Goal: Task Accomplishment & Management: Use online tool/utility

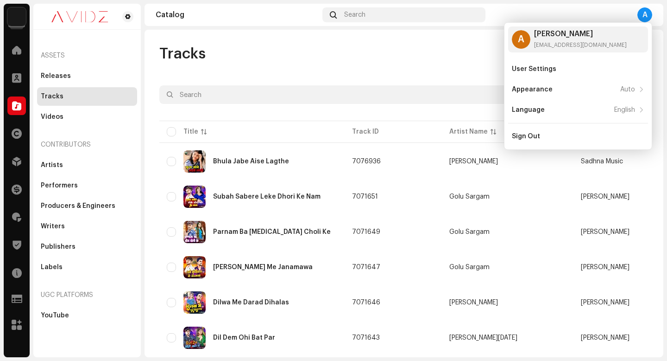
click at [355, 59] on div "Tracks" at bounding box center [403, 53] width 489 height 19
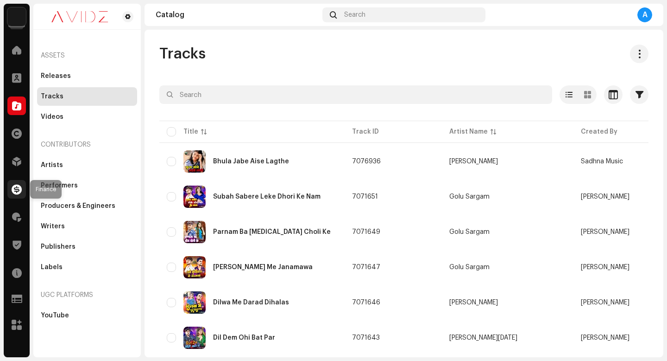
click at [15, 193] on span at bounding box center [17, 188] width 10 height 7
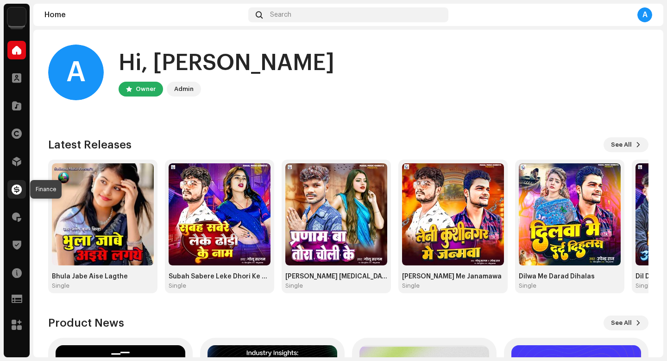
click at [15, 194] on div at bounding box center [16, 189] width 19 height 19
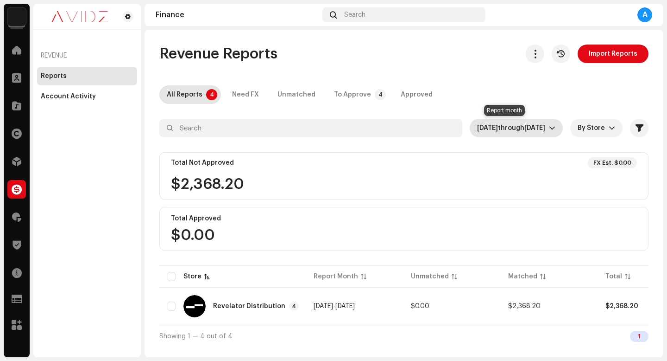
click at [486, 128] on span "Aug 2025" at bounding box center [487, 128] width 21 height 6
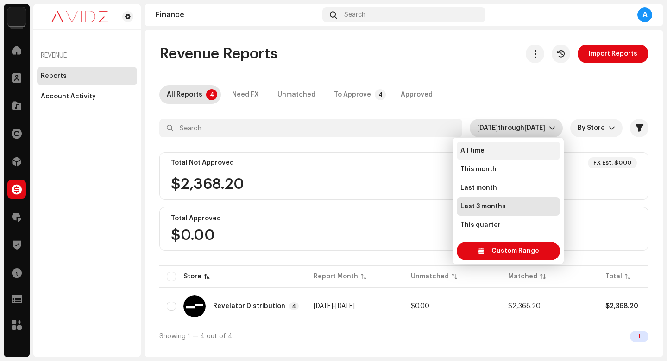
click at [485, 147] on li "All time" at bounding box center [508, 150] width 103 height 19
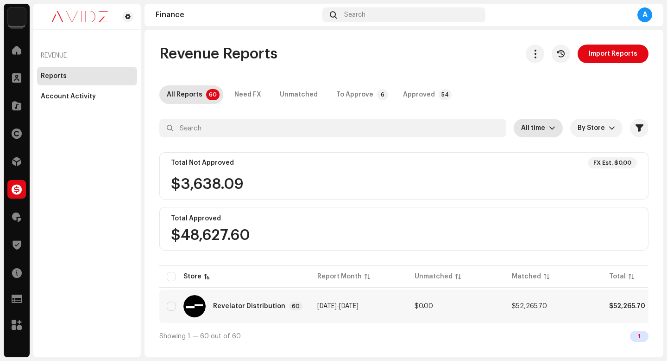
click at [265, 312] on div "Revelator Distribution 60" at bounding box center [235, 306] width 136 height 22
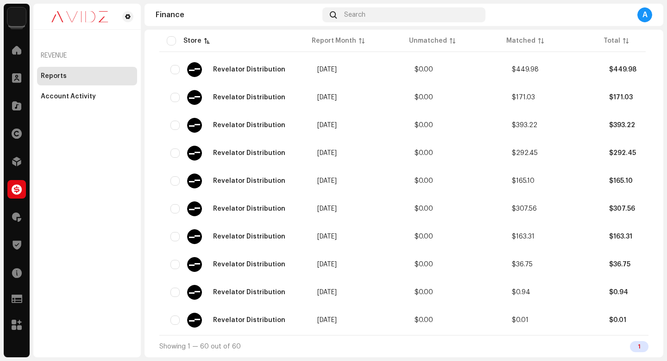
scroll to position [1664, 0]
click at [89, 94] on div "Account Activity" at bounding box center [68, 96] width 55 height 7
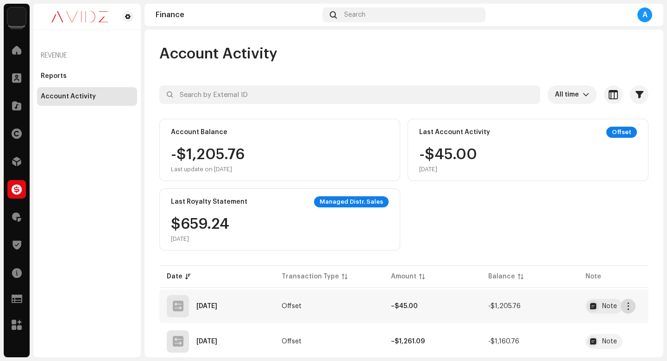
click at [628, 309] on span "button" at bounding box center [628, 305] width 7 height 7
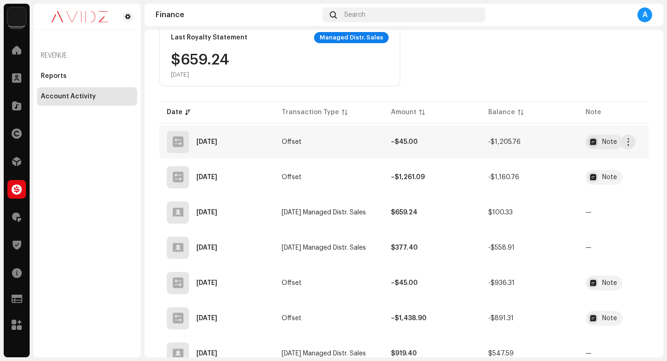
scroll to position [166, 0]
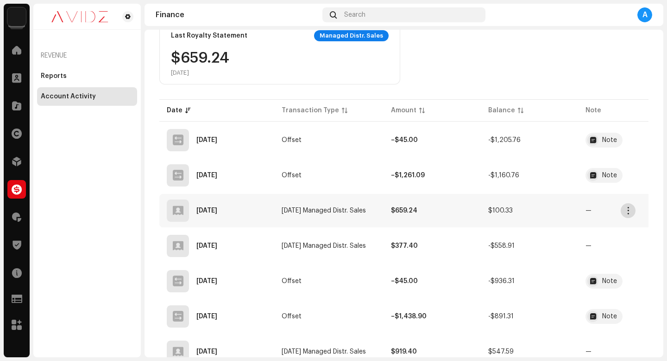
click at [635, 212] on re-m-actions-button at bounding box center [628, 210] width 15 height 15
click at [631, 211] on span "button" at bounding box center [628, 210] width 7 height 7
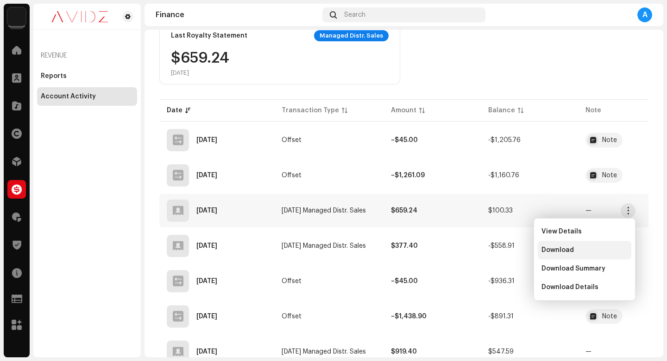
click at [577, 252] on div "Download" at bounding box center [585, 249] width 86 height 7
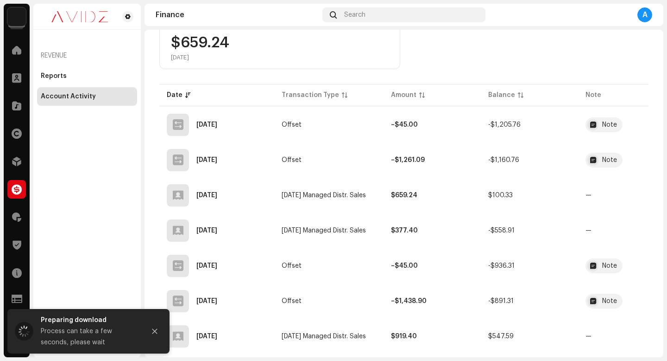
scroll to position [181, 0]
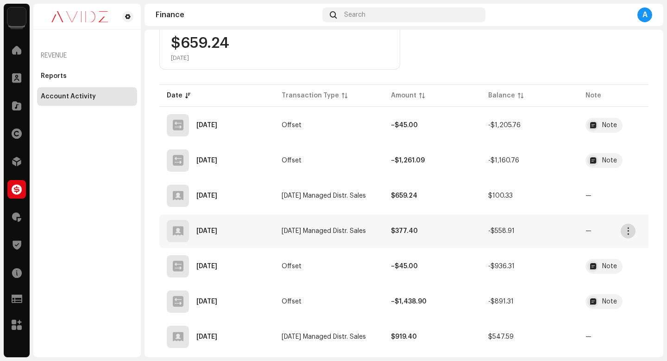
click at [626, 228] on span "button" at bounding box center [628, 230] width 7 height 7
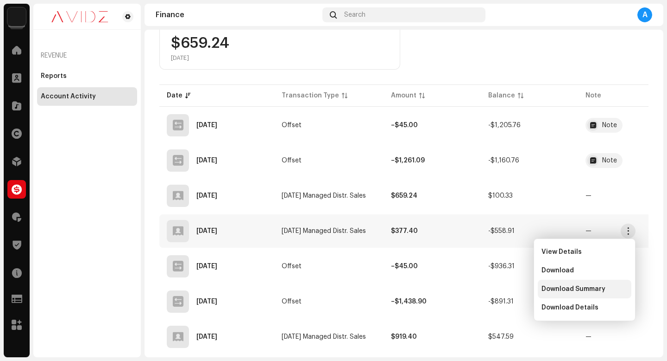
click at [585, 289] on span "Download Summary" at bounding box center [574, 288] width 64 height 7
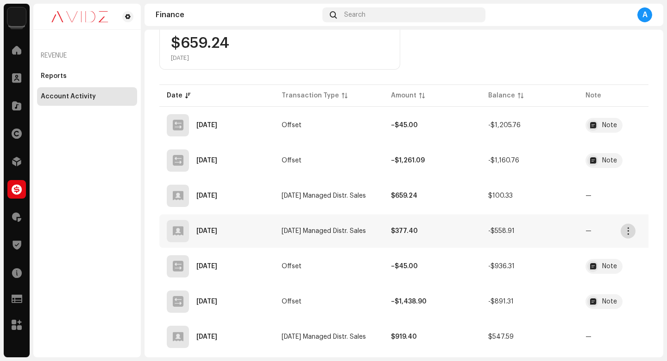
click at [628, 227] on span "button" at bounding box center [628, 230] width 7 height 7
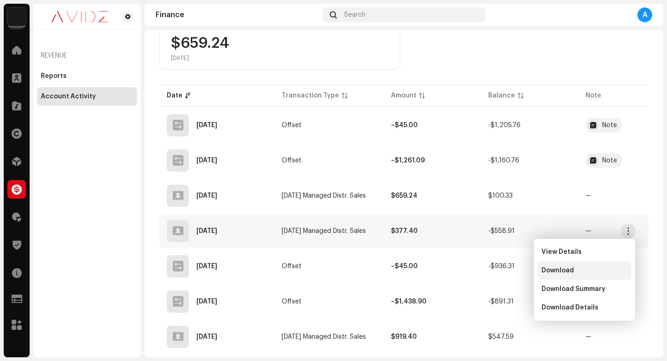
click at [561, 268] on span "Download" at bounding box center [558, 269] width 32 height 7
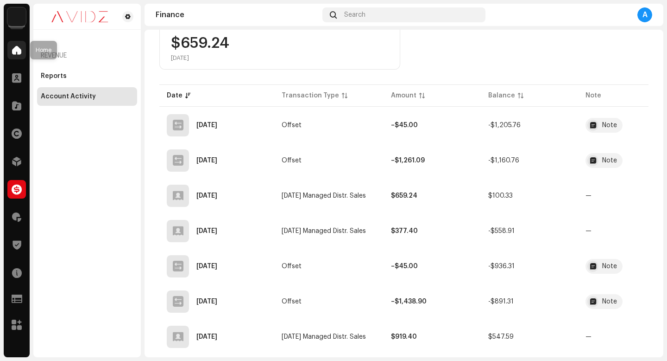
click at [18, 52] on span at bounding box center [16, 49] width 9 height 7
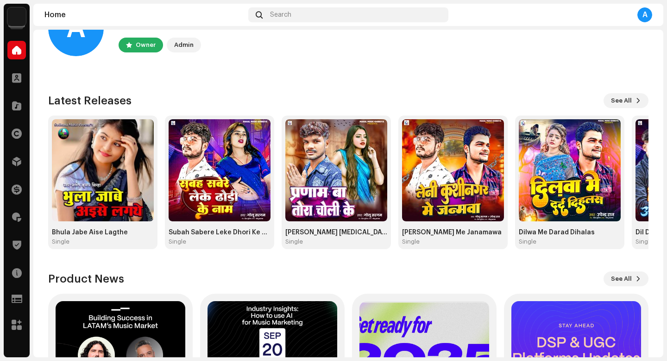
scroll to position [1, 0]
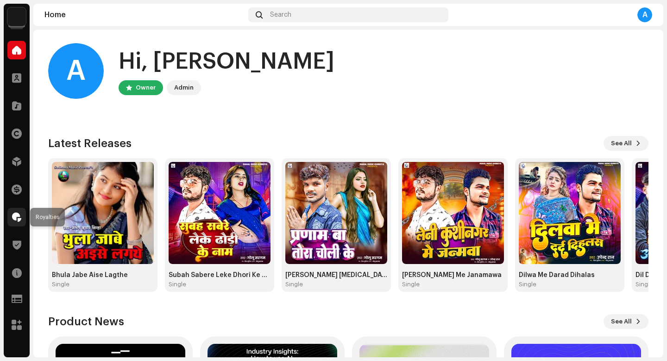
click at [17, 211] on div at bounding box center [16, 217] width 19 height 19
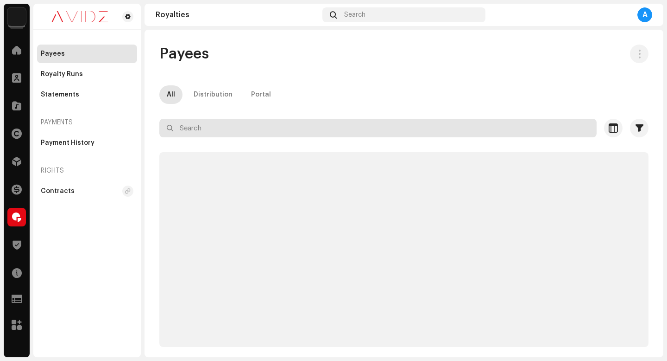
click at [257, 130] on input "text" at bounding box center [377, 128] width 437 height 19
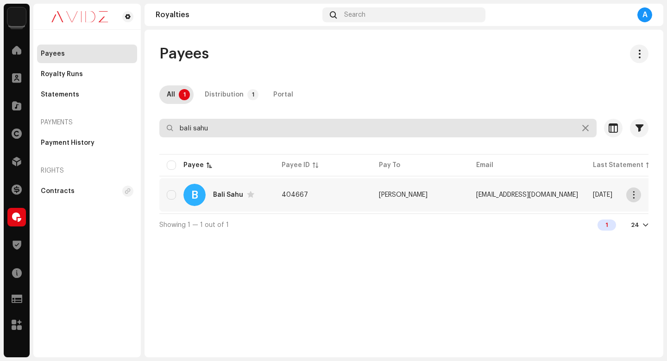
type input "bali sahu"
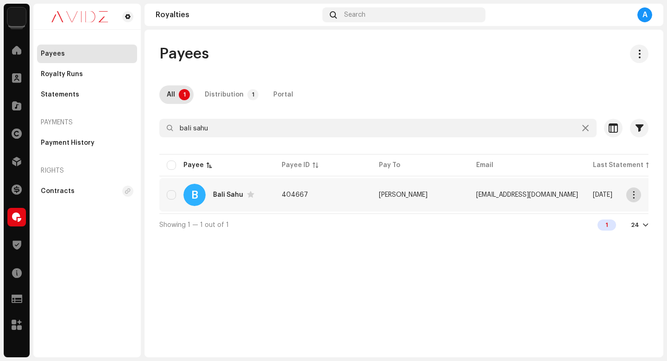
click at [628, 193] on button "button" at bounding box center [634, 194] width 15 height 15
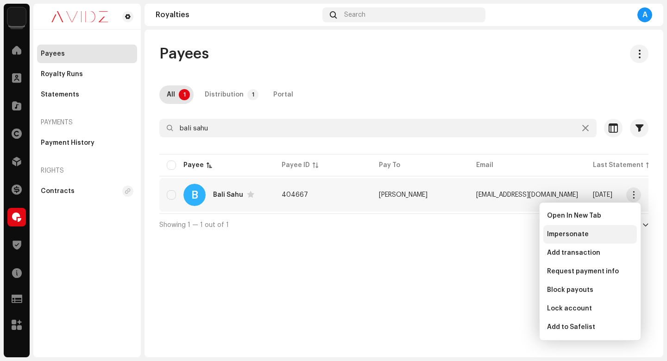
click at [600, 240] on div "Impersonate" at bounding box center [591, 234] width 94 height 19
